Goal: Information Seeking & Learning: Learn about a topic

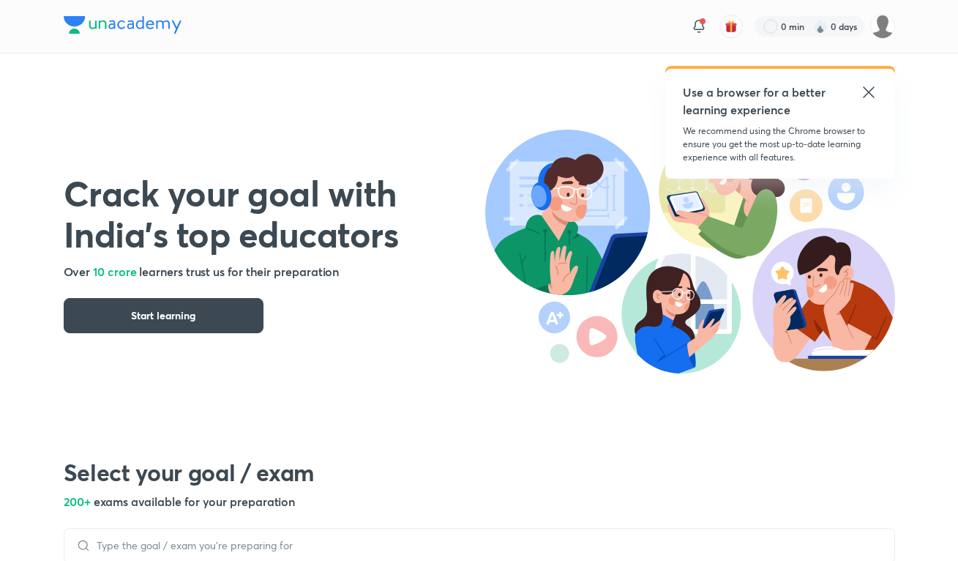
click at [869, 89] on icon at bounding box center [869, 92] width 18 height 18
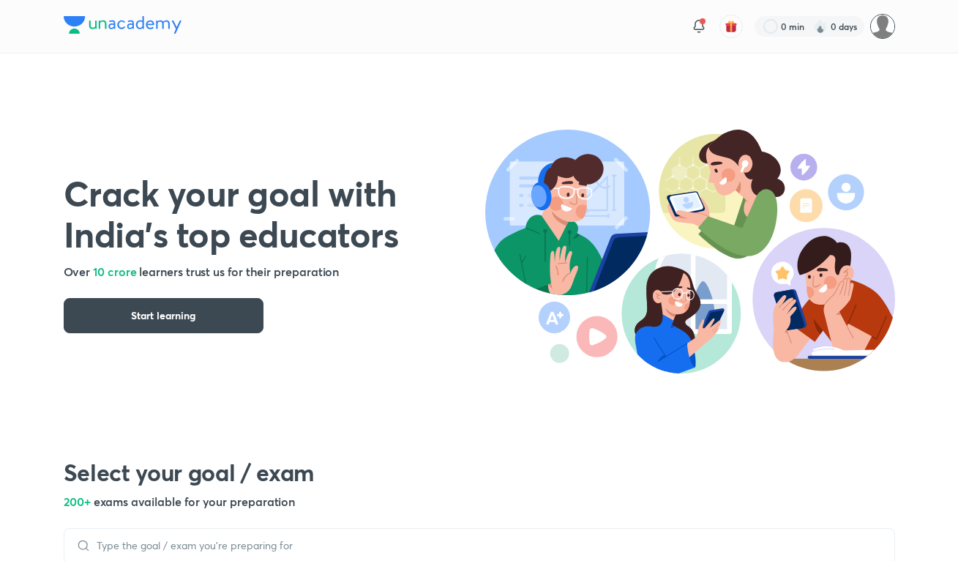
click at [881, 20] on img at bounding box center [882, 26] width 25 height 25
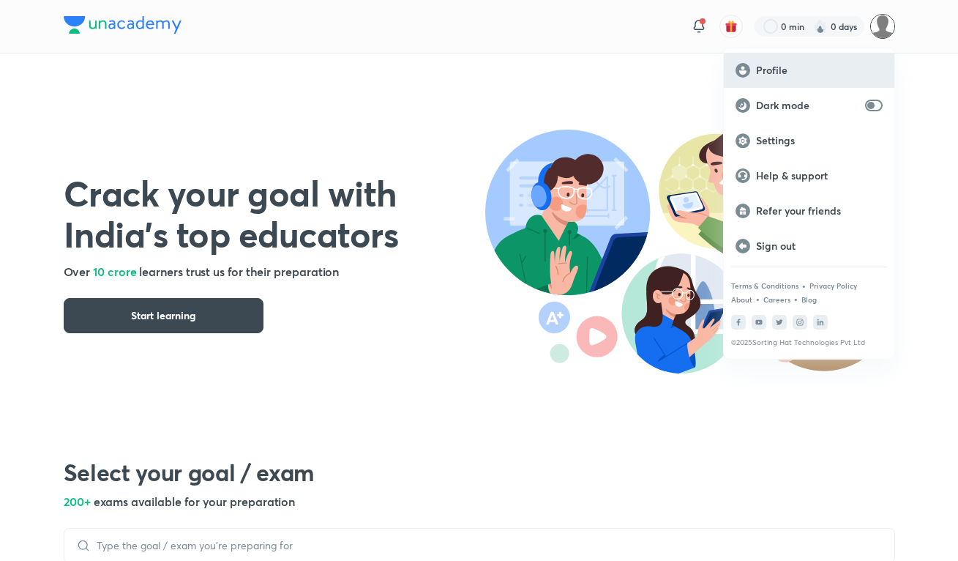
click at [779, 79] on div "Profile" at bounding box center [809, 70] width 171 height 35
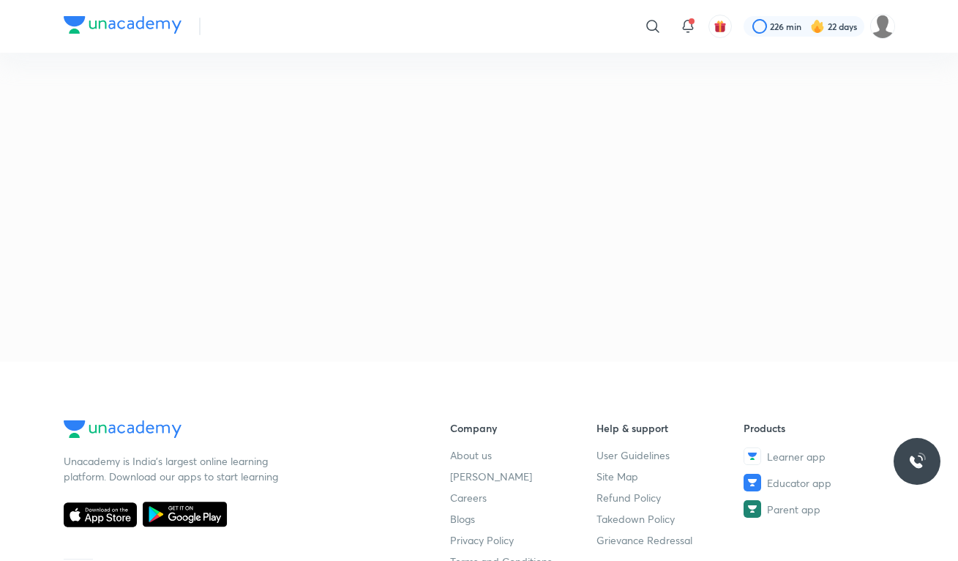
click at [137, 22] on img at bounding box center [123, 25] width 118 height 18
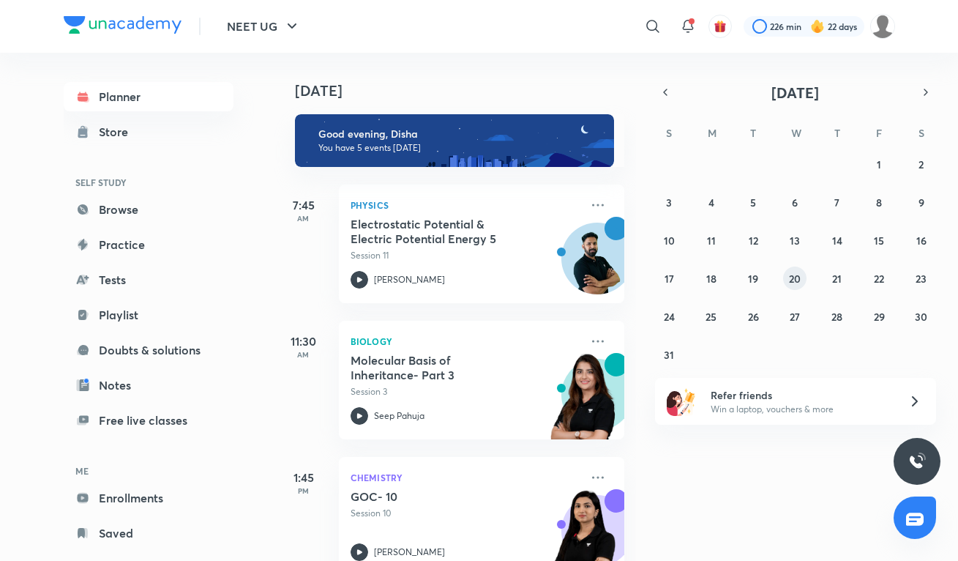
click at [806, 277] on button "20" at bounding box center [794, 277] width 23 height 23
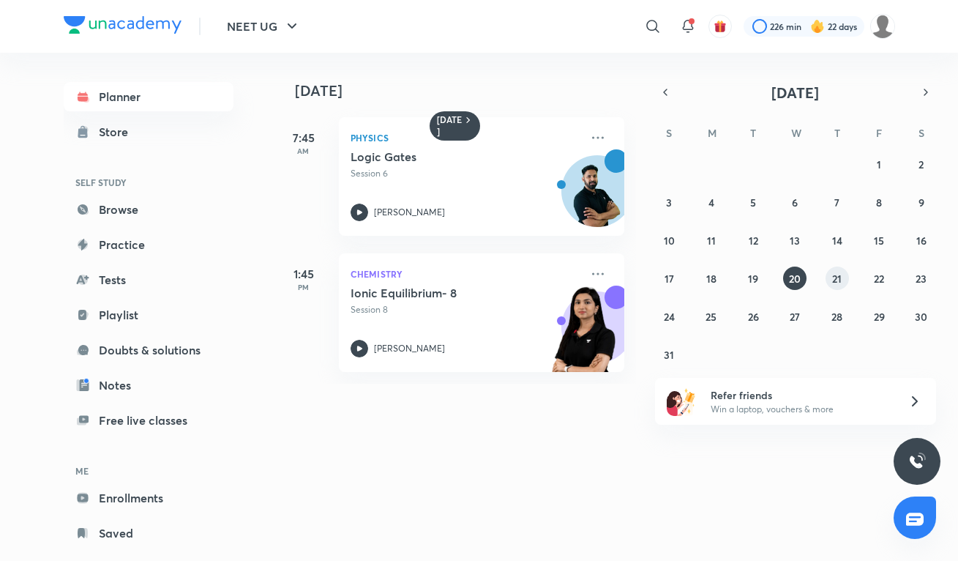
click at [833, 279] on abbr "21" at bounding box center [837, 279] width 10 height 14
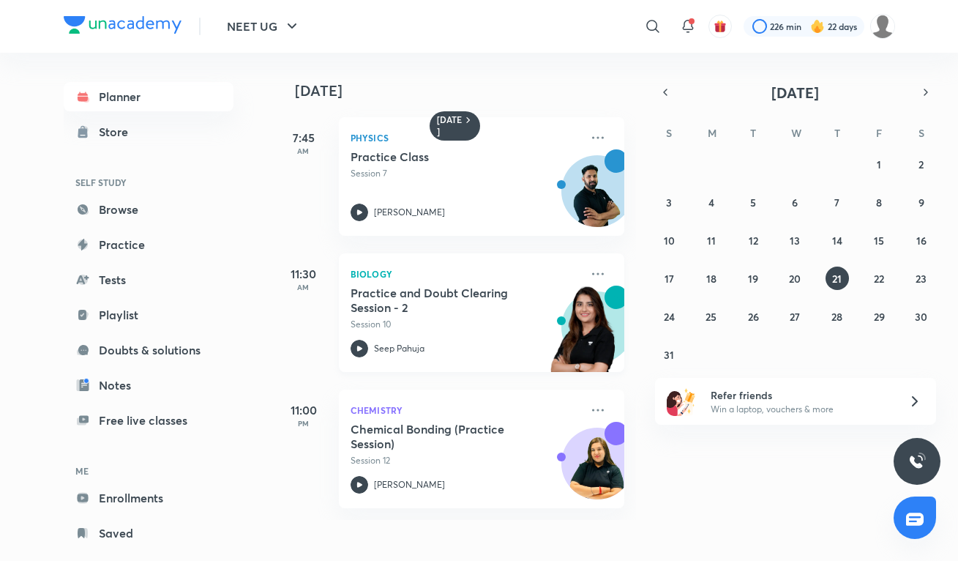
click at [418, 302] on h5 "Practice and Doubt Clearing Session - 2" at bounding box center [442, 299] width 182 height 29
